Goal: Complete application form: Complete application form

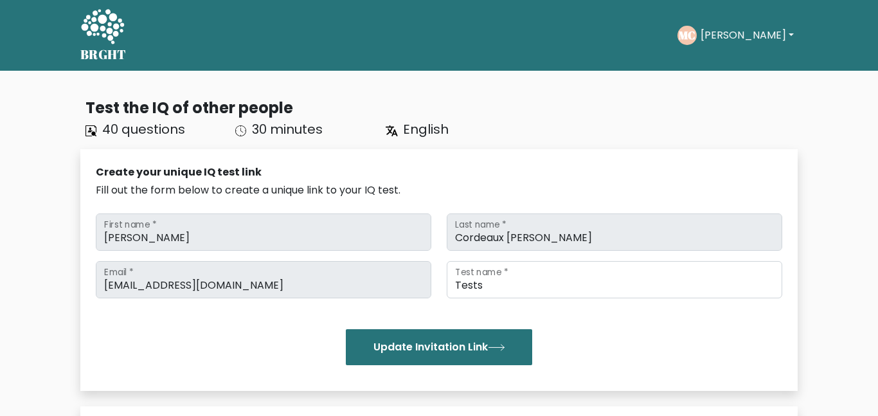
scroll to position [341, 0]
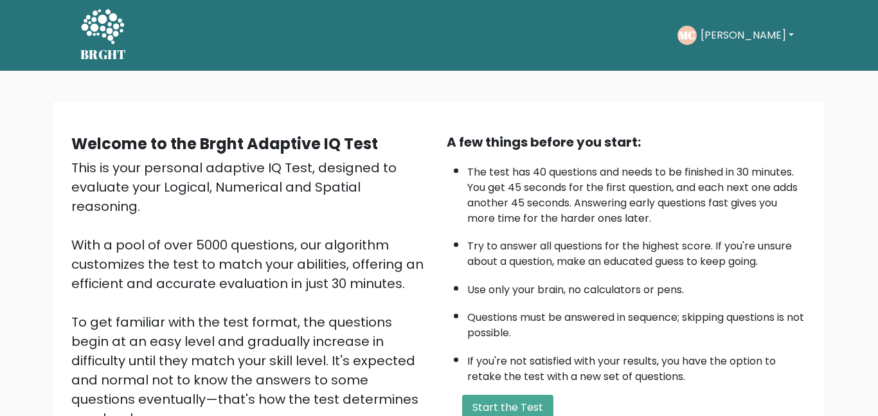
scroll to position [96, 0]
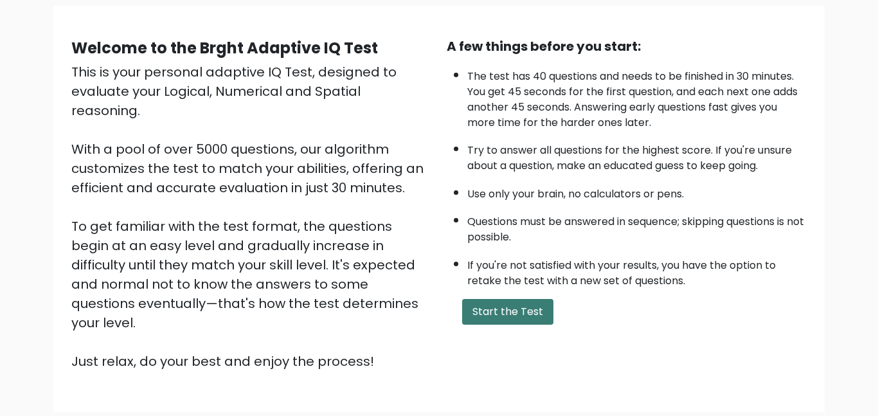
click at [503, 315] on button "Start the Test" at bounding box center [507, 312] width 91 height 26
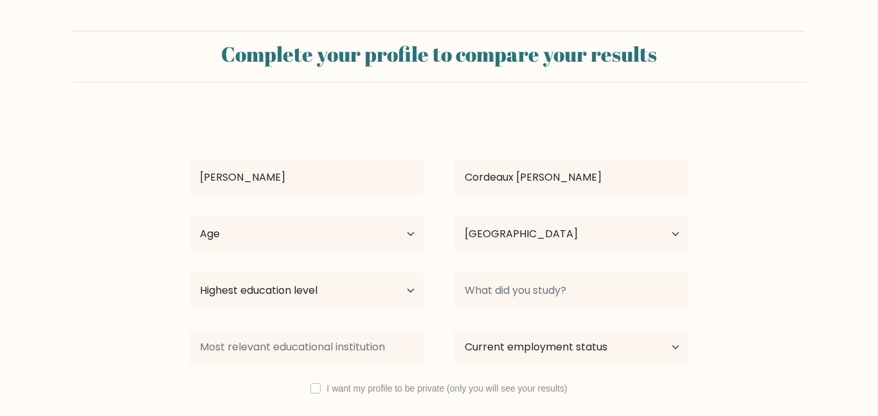
select select "NZ"
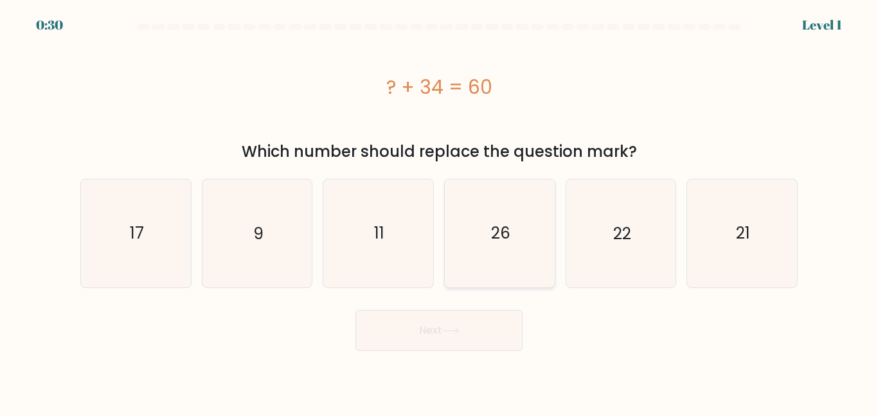
click at [510, 239] on text "26" at bounding box center [500, 233] width 19 height 22
click at [440, 211] on input "d. 26" at bounding box center [439, 209] width 1 height 3
radio input "true"
click at [492, 341] on button "Next" at bounding box center [438, 330] width 167 height 41
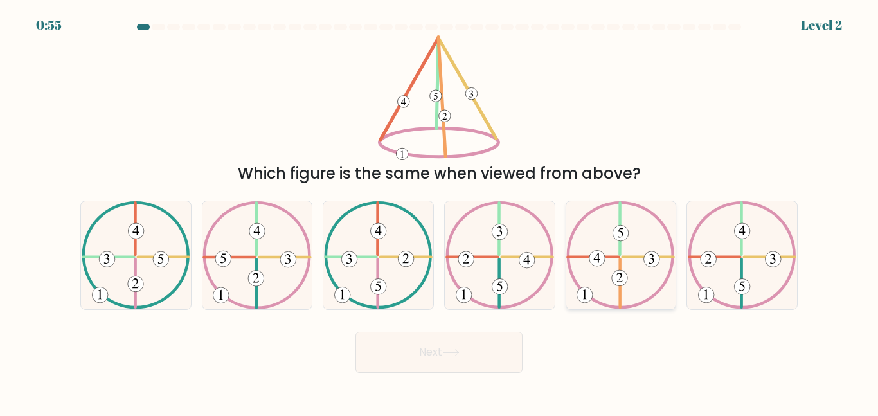
click at [644, 253] on icon at bounding box center [620, 254] width 109 height 107
click at [440, 211] on input "e." at bounding box center [439, 209] width 1 height 3
radio input "true"
click at [464, 357] on button "Next" at bounding box center [438, 352] width 167 height 41
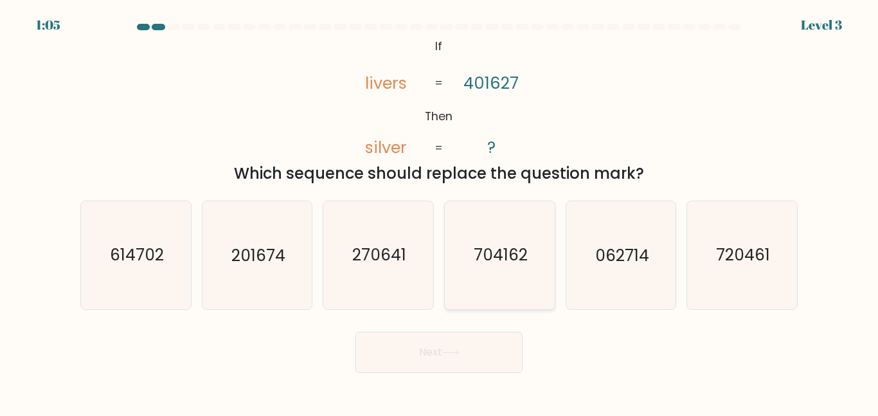
click at [496, 247] on text "704162" at bounding box center [501, 255] width 54 height 22
click at [440, 211] on input "d. 704162" at bounding box center [439, 209] width 1 height 3
radio input "true"
click at [484, 330] on div "Next" at bounding box center [439, 349] width 733 height 48
click at [486, 339] on button "Next" at bounding box center [438, 352] width 167 height 41
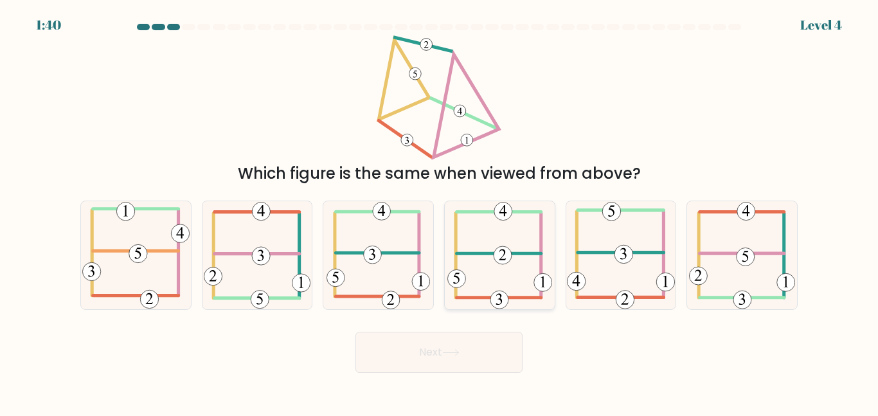
click at [490, 256] on icon at bounding box center [499, 254] width 105 height 107
click at [440, 211] on input "d." at bounding box center [439, 209] width 1 height 3
radio input "true"
click at [464, 352] on button "Next" at bounding box center [438, 352] width 167 height 41
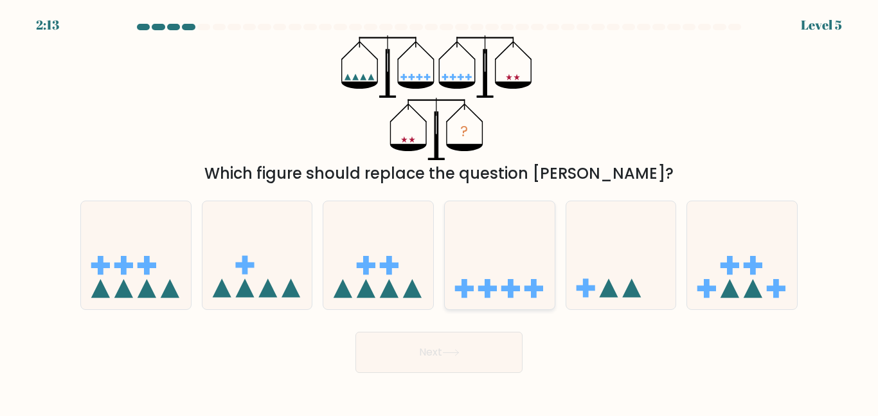
click at [500, 202] on div at bounding box center [499, 255] width 111 height 109
click at [440, 208] on input "d." at bounding box center [439, 209] width 1 height 3
radio input "true"
click at [487, 366] on button "Next" at bounding box center [438, 352] width 167 height 41
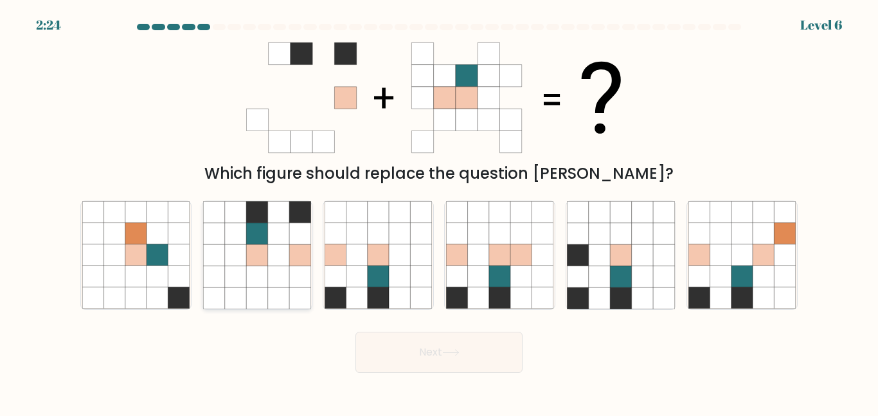
click at [301, 240] on icon at bounding box center [299, 233] width 21 height 21
click at [439, 211] on input "b." at bounding box center [439, 209] width 1 height 3
radio input "true"
click at [287, 250] on icon at bounding box center [277, 254] width 21 height 21
click at [439, 211] on input "b." at bounding box center [439, 209] width 1 height 3
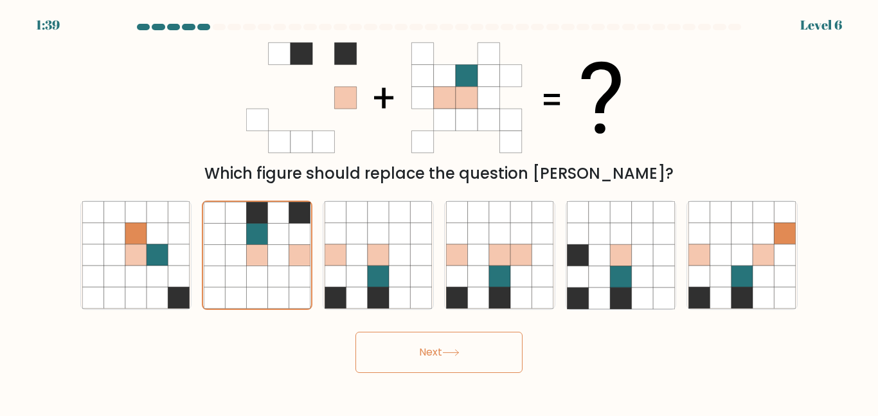
click at [495, 357] on button "Next" at bounding box center [438, 352] width 167 height 41
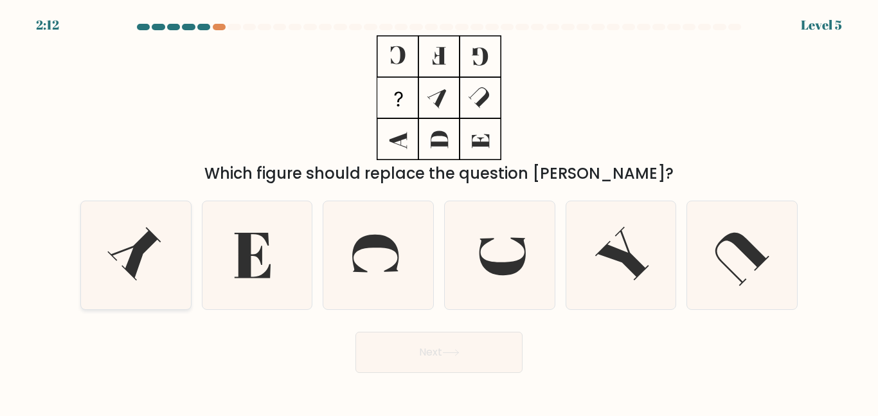
click at [158, 256] on icon at bounding box center [135, 254] width 107 height 107
click at [439, 211] on input "a." at bounding box center [439, 209] width 1 height 3
radio input "true"
click at [499, 359] on button "Next" at bounding box center [438, 352] width 167 height 41
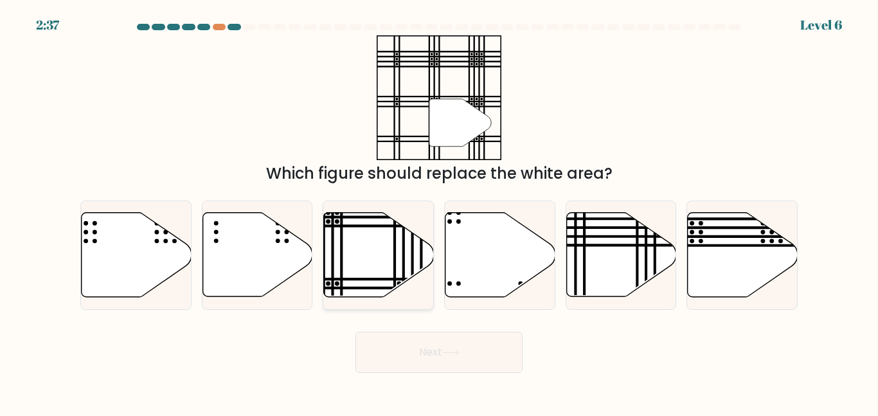
click at [390, 237] on icon at bounding box center [379, 255] width 110 height 84
click at [439, 211] on input "c." at bounding box center [439, 209] width 1 height 3
radio input "true"
click at [435, 339] on button "Next" at bounding box center [438, 352] width 167 height 41
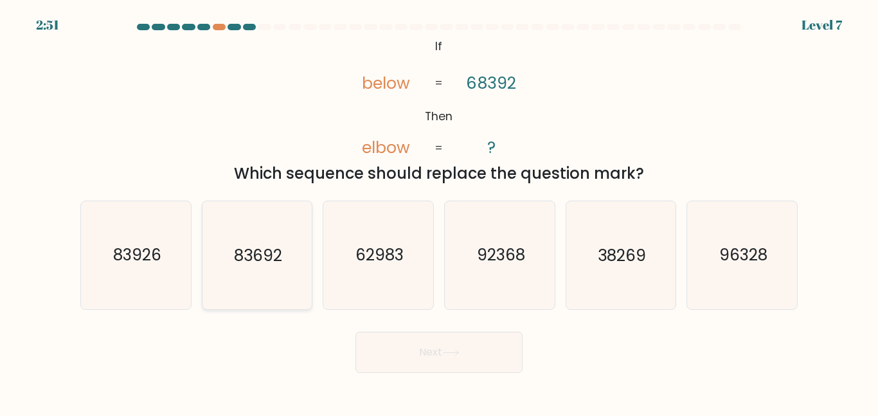
click at [274, 256] on text "83692" at bounding box center [258, 255] width 48 height 22
click at [439, 211] on input "b. 83692" at bounding box center [439, 209] width 1 height 3
radio input "true"
click at [447, 361] on button "Next" at bounding box center [438, 352] width 167 height 41
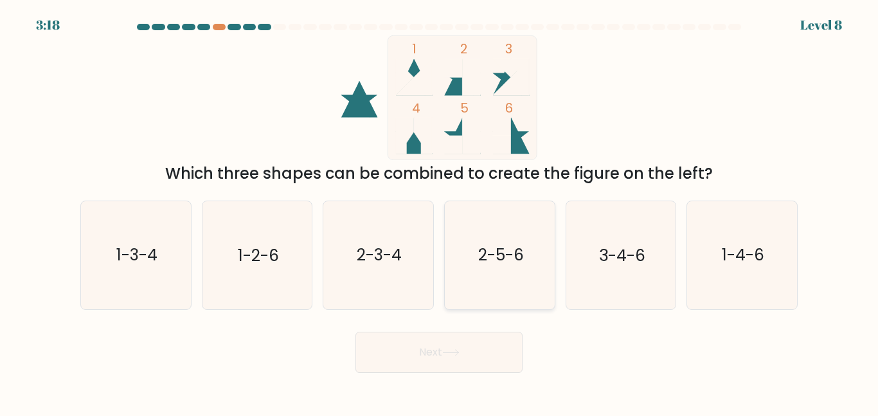
click at [513, 287] on icon "2-5-6" at bounding box center [499, 254] width 107 height 107
click at [440, 211] on input "d. 2-5-6" at bounding box center [439, 209] width 1 height 3
radio input "true"
click at [488, 362] on button "Next" at bounding box center [438, 352] width 167 height 41
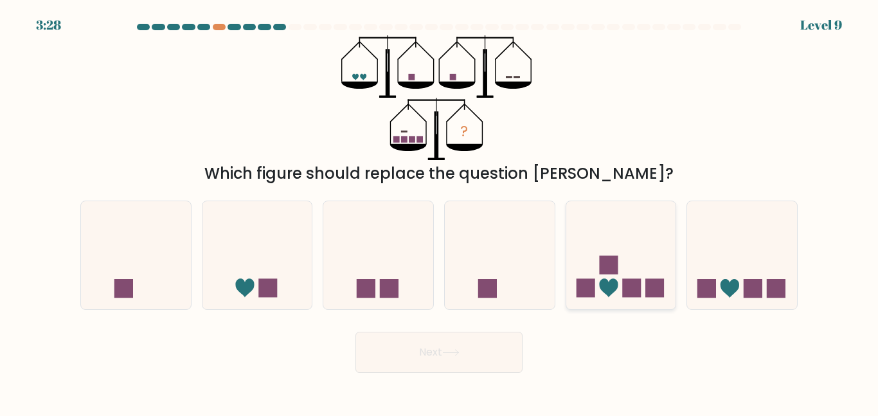
click at [597, 269] on icon at bounding box center [621, 255] width 110 height 91
click at [440, 211] on input "e." at bounding box center [439, 209] width 1 height 3
radio input "true"
click at [435, 359] on button "Next" at bounding box center [438, 352] width 167 height 41
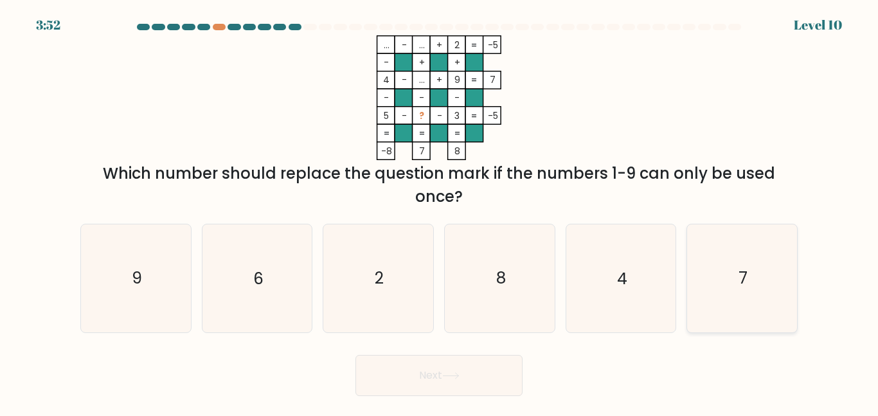
click at [723, 308] on icon "7" at bounding box center [741, 277] width 107 height 107
click at [440, 211] on input "f. 7" at bounding box center [439, 209] width 1 height 3
radio input "true"
click at [454, 381] on button "Next" at bounding box center [438, 375] width 167 height 41
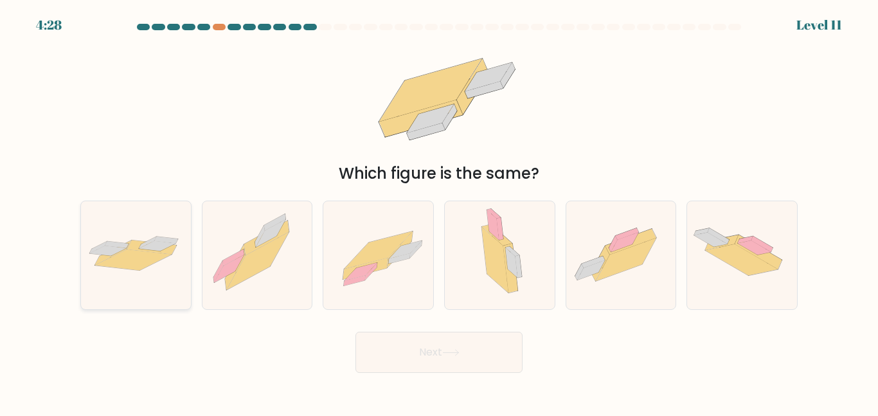
click at [134, 270] on icon at bounding box center [136, 255] width 110 height 45
click at [439, 211] on input "a." at bounding box center [439, 209] width 1 height 3
radio input "true"
click at [421, 360] on button "Next" at bounding box center [438, 352] width 167 height 41
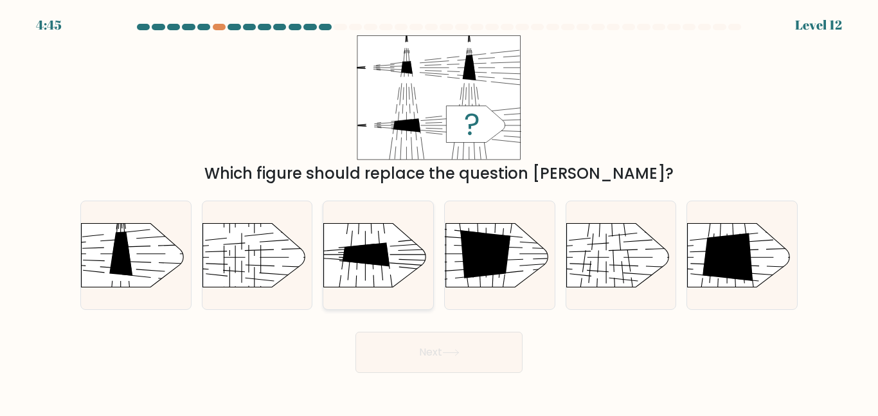
click at [396, 234] on rect at bounding box center [422, 205] width 285 height 217
click at [439, 211] on input "c." at bounding box center [439, 209] width 1 height 3
radio input "true"
click at [415, 345] on button "Next" at bounding box center [438, 352] width 167 height 41
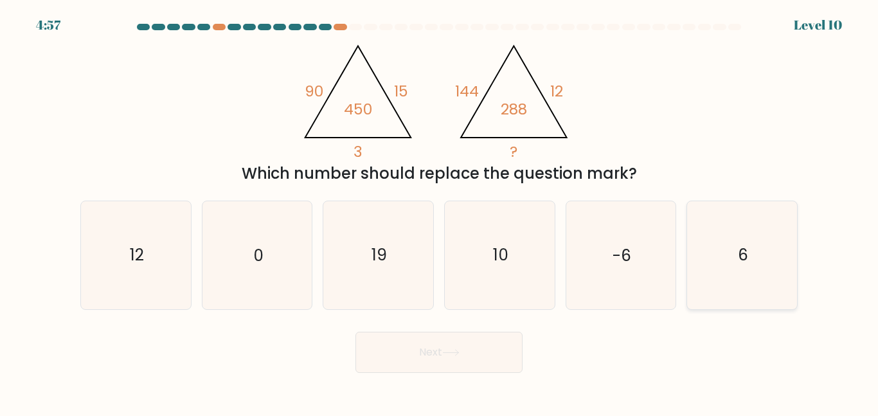
click at [767, 276] on icon "6" at bounding box center [741, 254] width 107 height 107
click at [440, 211] on input "f. 6" at bounding box center [439, 209] width 1 height 3
radio input "true"
click at [467, 357] on button "Next" at bounding box center [438, 352] width 167 height 41
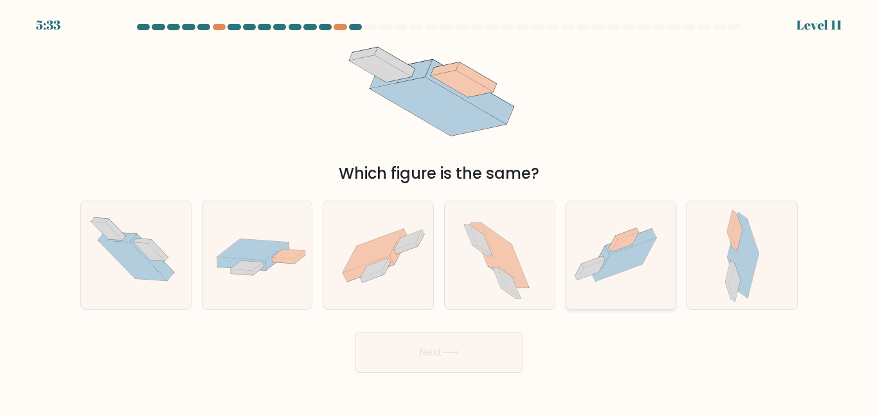
click at [591, 274] on icon at bounding box center [591, 270] width 28 height 20
click at [440, 211] on input "e." at bounding box center [439, 209] width 1 height 3
radio input "true"
click at [467, 354] on button "Next" at bounding box center [438, 352] width 167 height 41
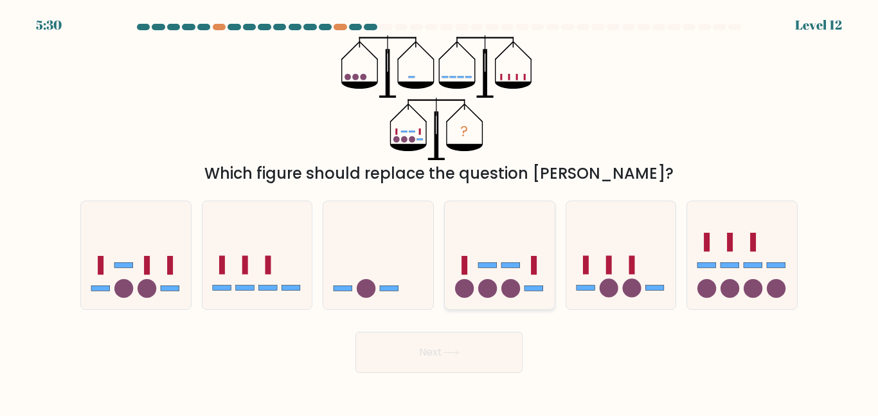
click at [490, 279] on circle at bounding box center [487, 288] width 19 height 19
click at [440, 211] on input "d." at bounding box center [439, 209] width 1 height 3
radio input "true"
click at [487, 349] on button "Next" at bounding box center [438, 352] width 167 height 41
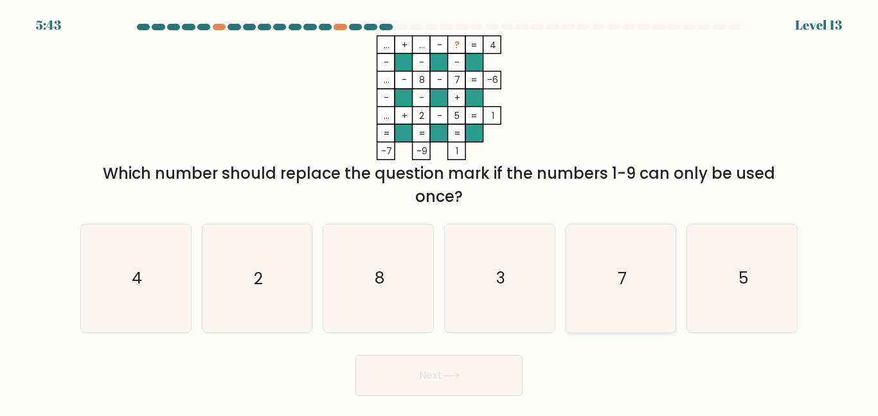
click at [660, 307] on icon "7" at bounding box center [620, 277] width 107 height 107
click at [440, 211] on input "e. 7" at bounding box center [439, 209] width 1 height 3
radio input "true"
click at [449, 381] on button "Next" at bounding box center [438, 375] width 167 height 41
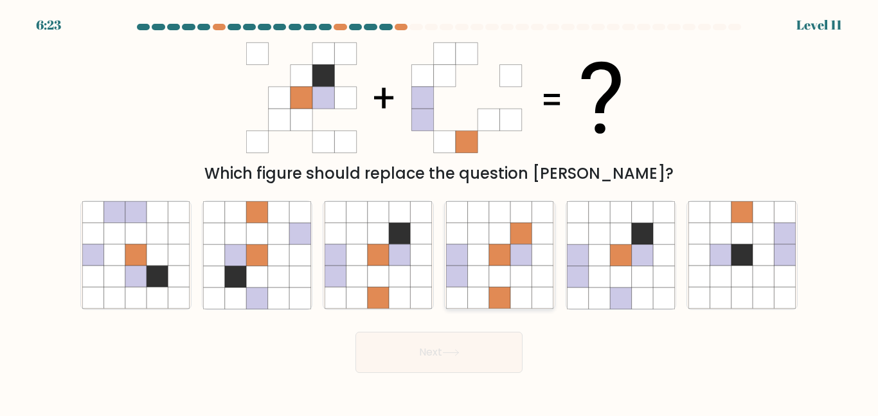
click at [492, 283] on icon at bounding box center [499, 276] width 21 height 21
click at [440, 211] on input "d." at bounding box center [439, 209] width 1 height 3
radio input "true"
click at [428, 365] on button "Next" at bounding box center [438, 352] width 167 height 41
